Goal: Information Seeking & Learning: Learn about a topic

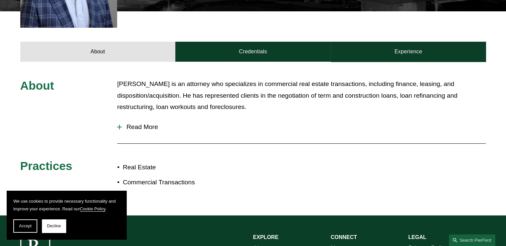
scroll to position [266, 0]
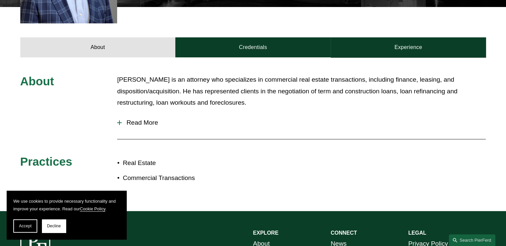
click at [118, 120] on div at bounding box center [119, 122] width 5 height 5
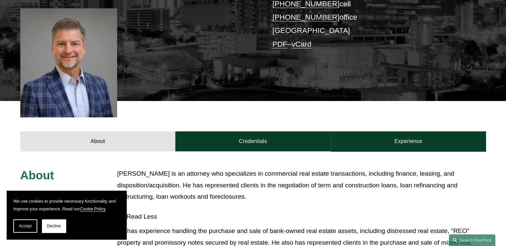
scroll to position [164, 0]
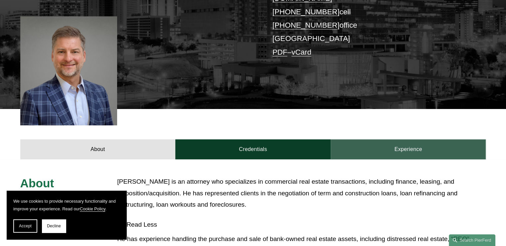
click at [408, 139] on link "Experience" at bounding box center [408, 149] width 155 height 20
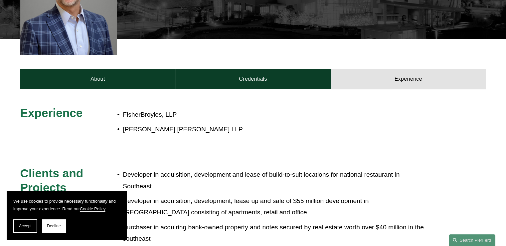
scroll to position [222, 0]
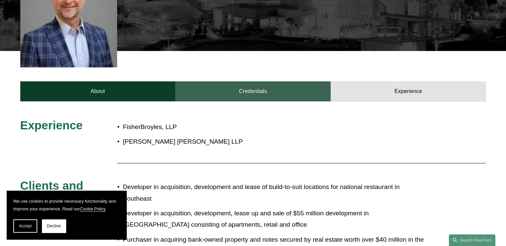
click at [250, 81] on link "Credentials" at bounding box center [252, 91] width 155 height 20
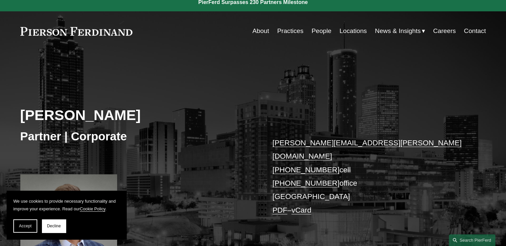
scroll to position [8, 0]
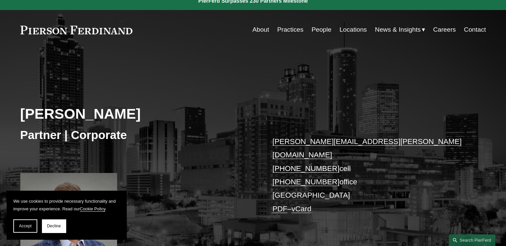
click at [317, 29] on link "People" at bounding box center [321, 29] width 20 height 13
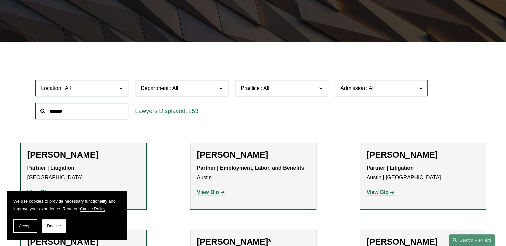
scroll to position [150, 0]
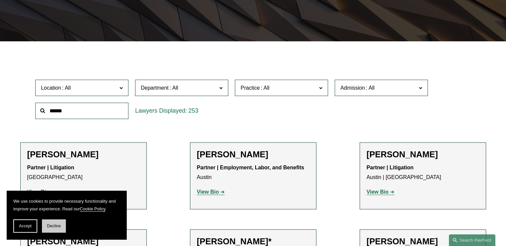
click at [59, 223] on button "Decline" at bounding box center [54, 225] width 24 height 13
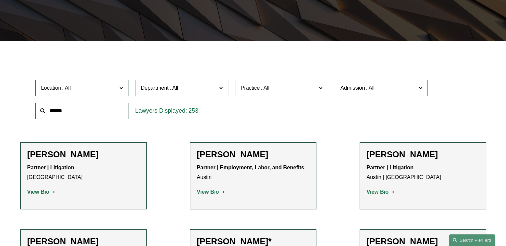
click at [122, 87] on span at bounding box center [120, 87] width 3 height 9
click at [0, 0] on link "[GEOGRAPHIC_DATA]" at bounding box center [0, 0] width 0 height 0
click at [46, 191] on strong "View Bio" at bounding box center [38, 192] width 22 height 6
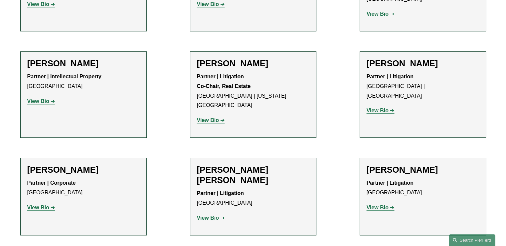
scroll to position [640, 0]
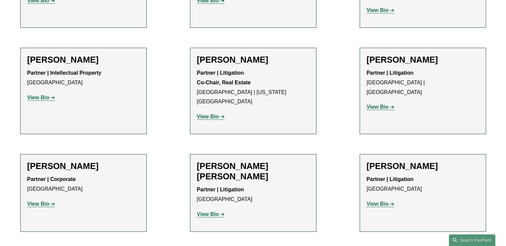
click at [384, 201] on strong "View Bio" at bounding box center [378, 204] width 22 height 6
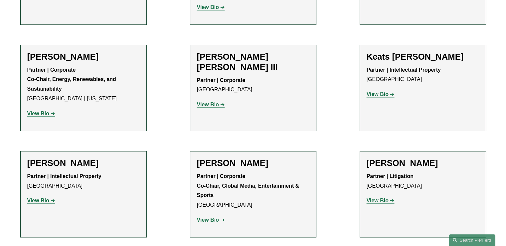
scroll to position [857, 0]
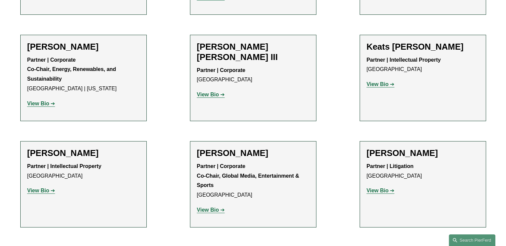
click at [380, 187] on strong "View Bio" at bounding box center [378, 190] width 22 height 6
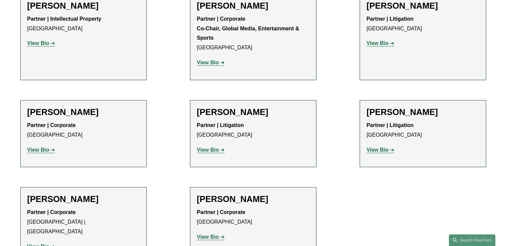
scroll to position [1006, 0]
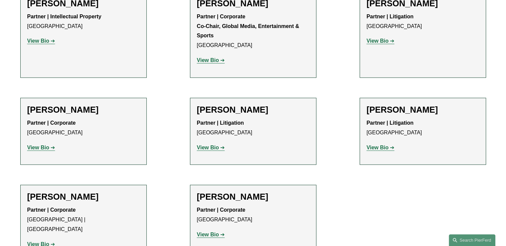
click at [48, 144] on strong "View Bio" at bounding box center [38, 147] width 22 height 6
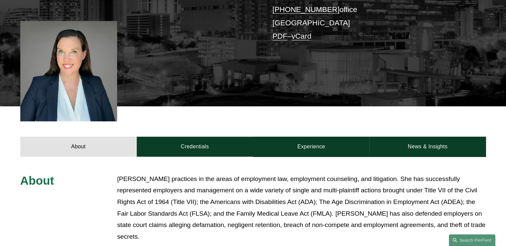
scroll to position [186, 0]
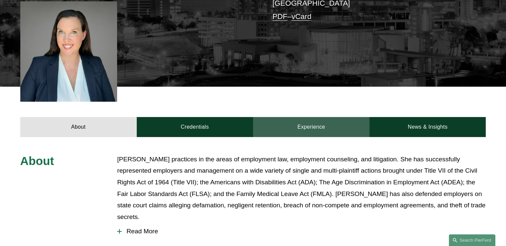
click at [317, 124] on link "Experience" at bounding box center [311, 127] width 116 height 20
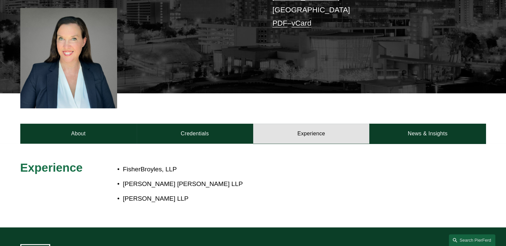
scroll to position [170, 0]
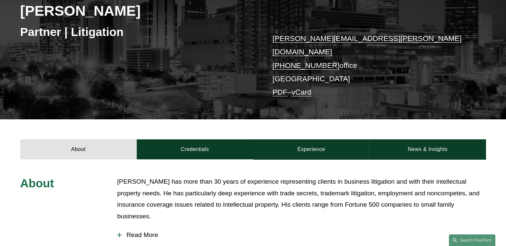
scroll to position [133, 0]
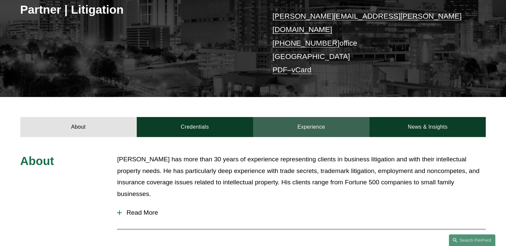
click at [308, 119] on link "Experience" at bounding box center [311, 127] width 116 height 20
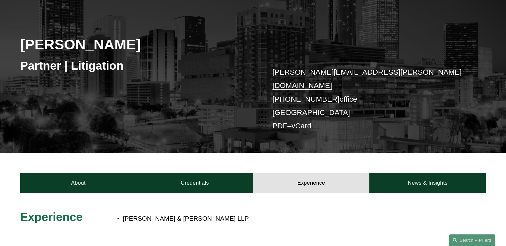
scroll to position [92, 0]
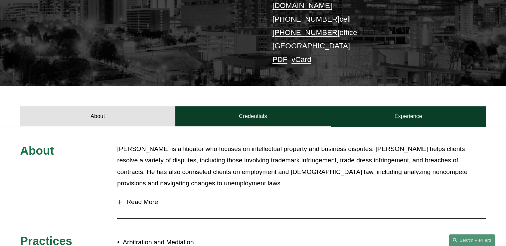
scroll to position [158, 0]
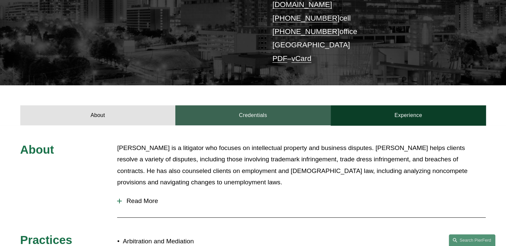
click at [247, 105] on link "Credentials" at bounding box center [252, 115] width 155 height 20
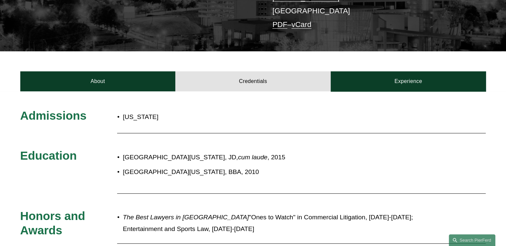
scroll to position [166, 0]
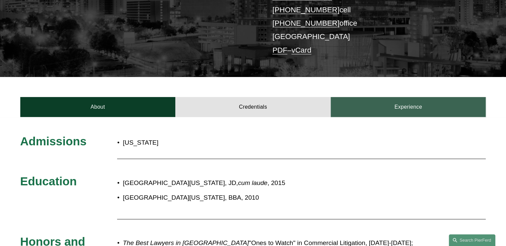
click at [409, 98] on link "Experience" at bounding box center [408, 107] width 155 height 20
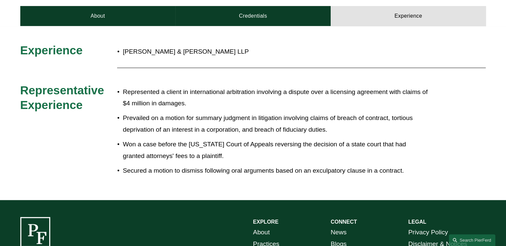
scroll to position [258, 0]
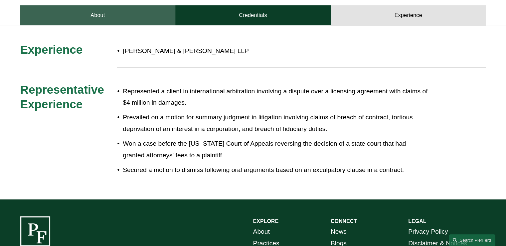
click at [95, 11] on link "About" at bounding box center [97, 15] width 155 height 20
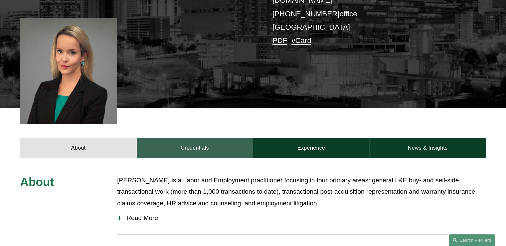
scroll to position [166, 0]
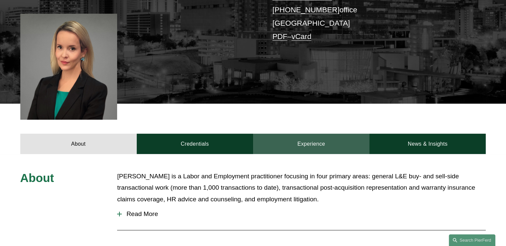
click at [311, 136] on link "Experience" at bounding box center [311, 143] width 116 height 20
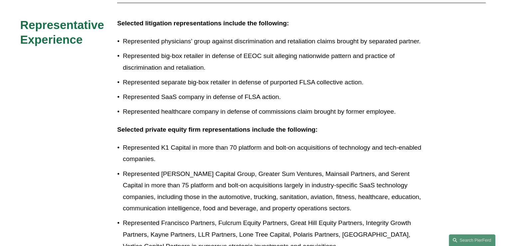
scroll to position [241, 0]
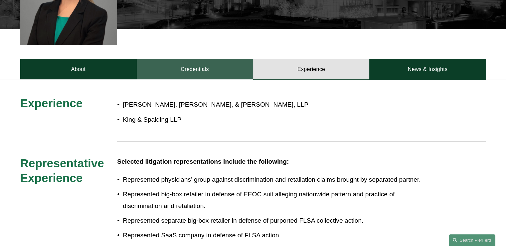
click at [191, 63] on link "Credentials" at bounding box center [195, 69] width 116 height 20
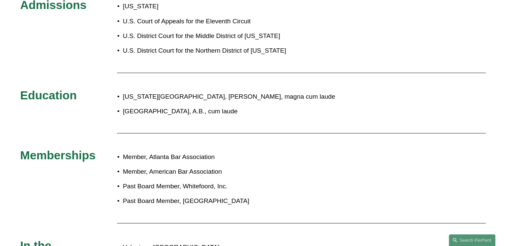
scroll to position [341, 0]
